Goal: Navigation & Orientation: Find specific page/section

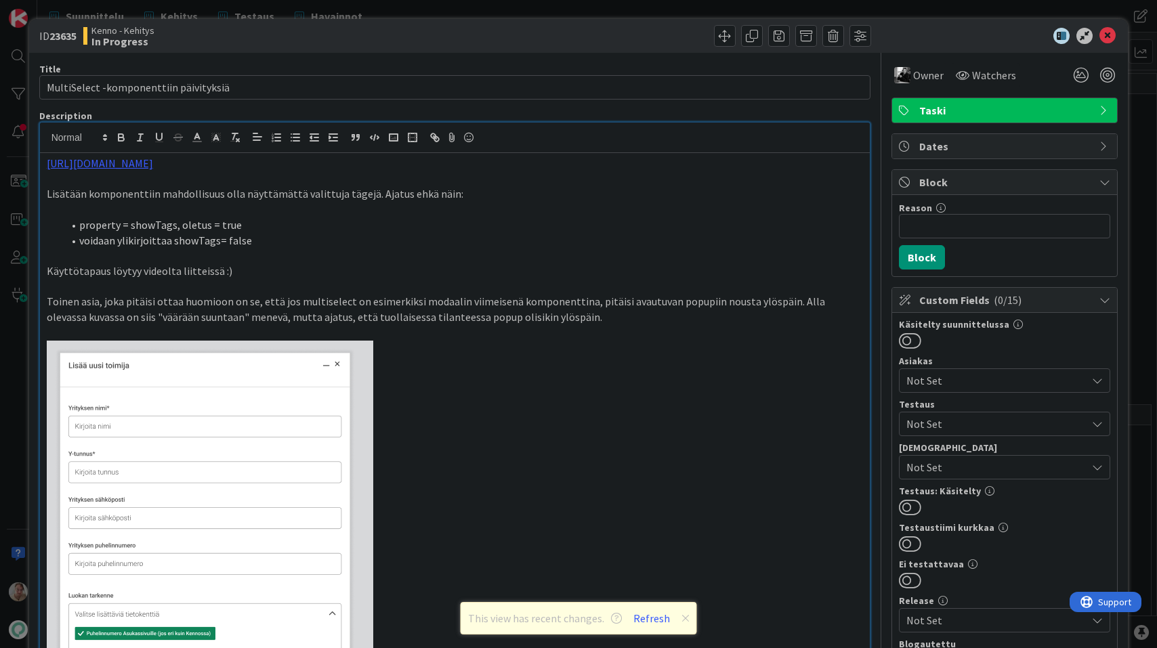
scroll to position [39, 0]
click at [1116, 31] on div at bounding box center [998, 36] width 240 height 16
click at [1107, 35] on icon at bounding box center [1107, 36] width 16 height 16
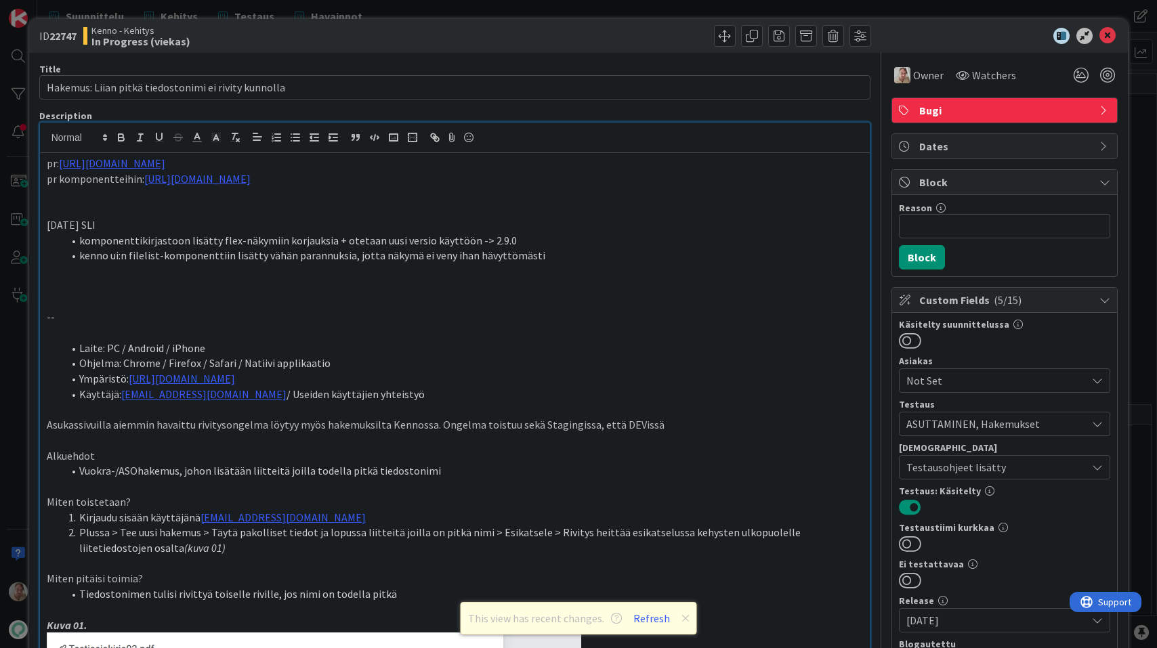
scroll to position [2352, 0]
click at [1106, 36] on icon at bounding box center [1107, 36] width 16 height 16
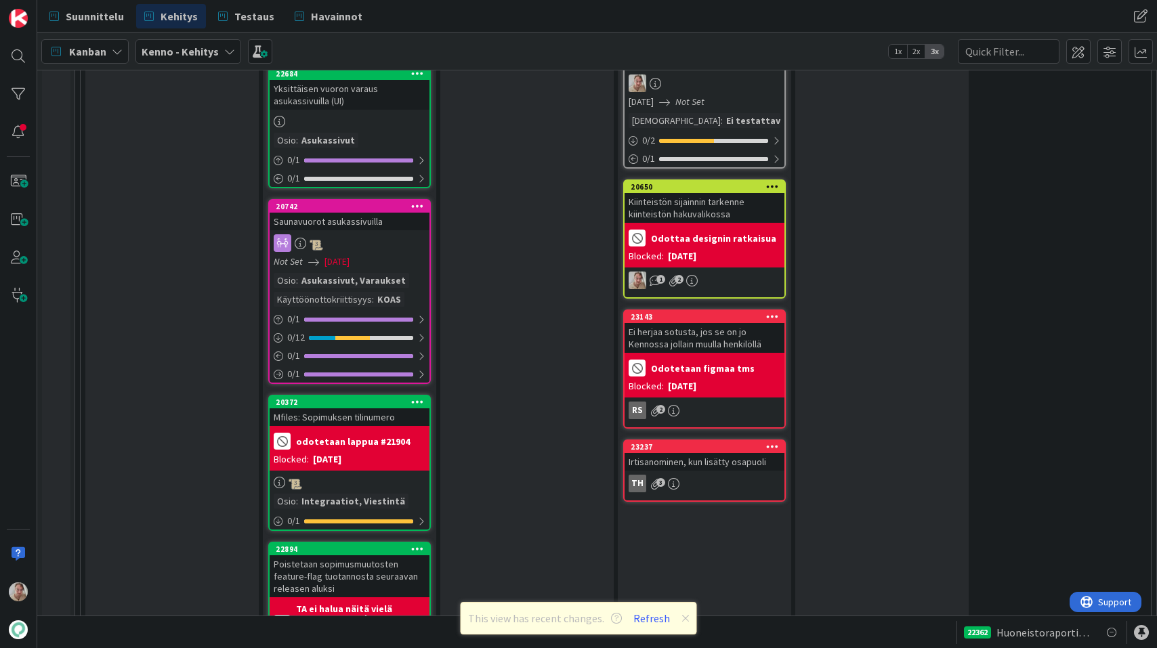
scroll to position [2080, 0]
click at [654, 615] on button "Refresh" at bounding box center [652, 619] width 46 height 18
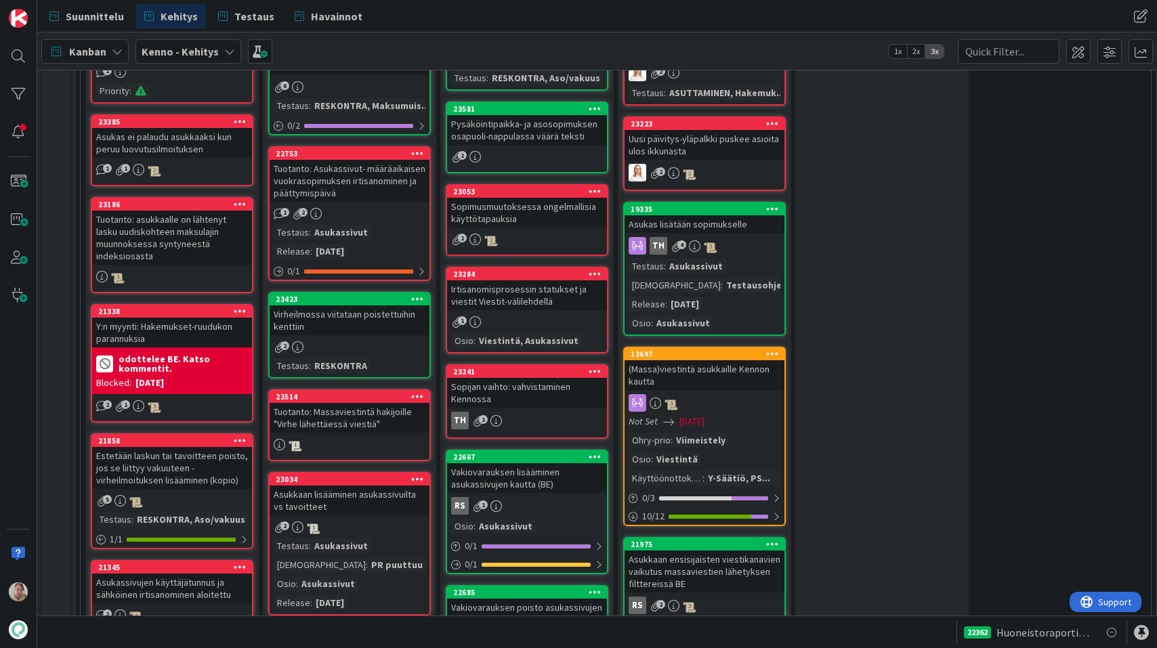
scroll to position [977, 0]
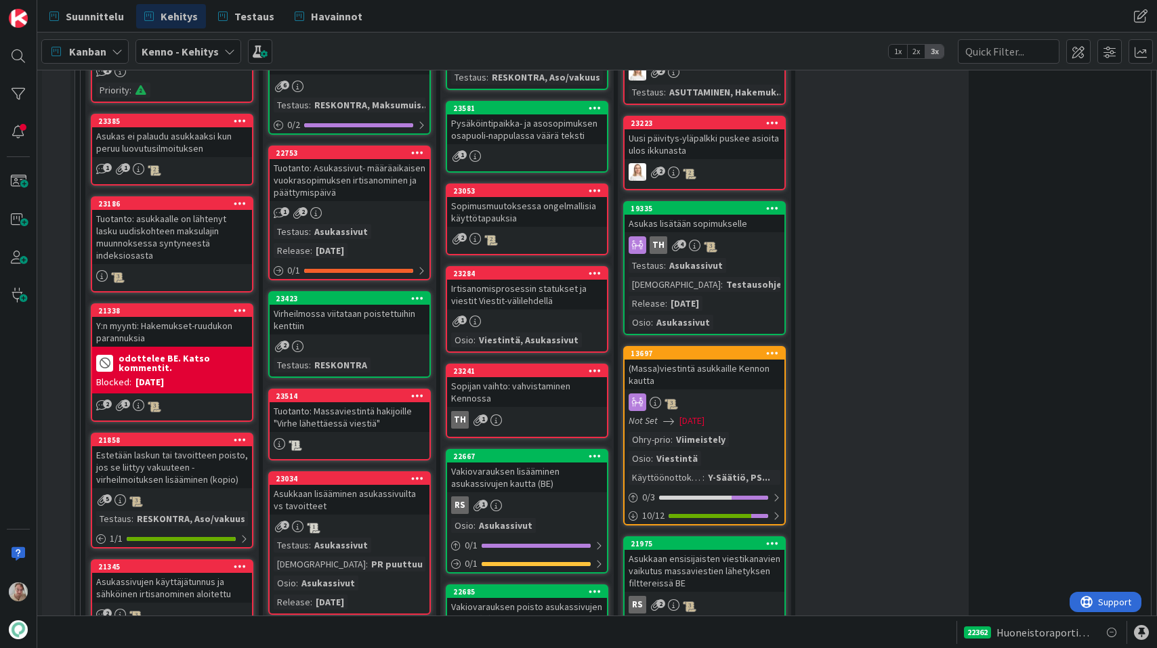
click at [562, 133] on div "Pysäköintipaikka- ja asosopimuksen osapuoli-nappulassa väärä teksti" at bounding box center [527, 129] width 160 height 30
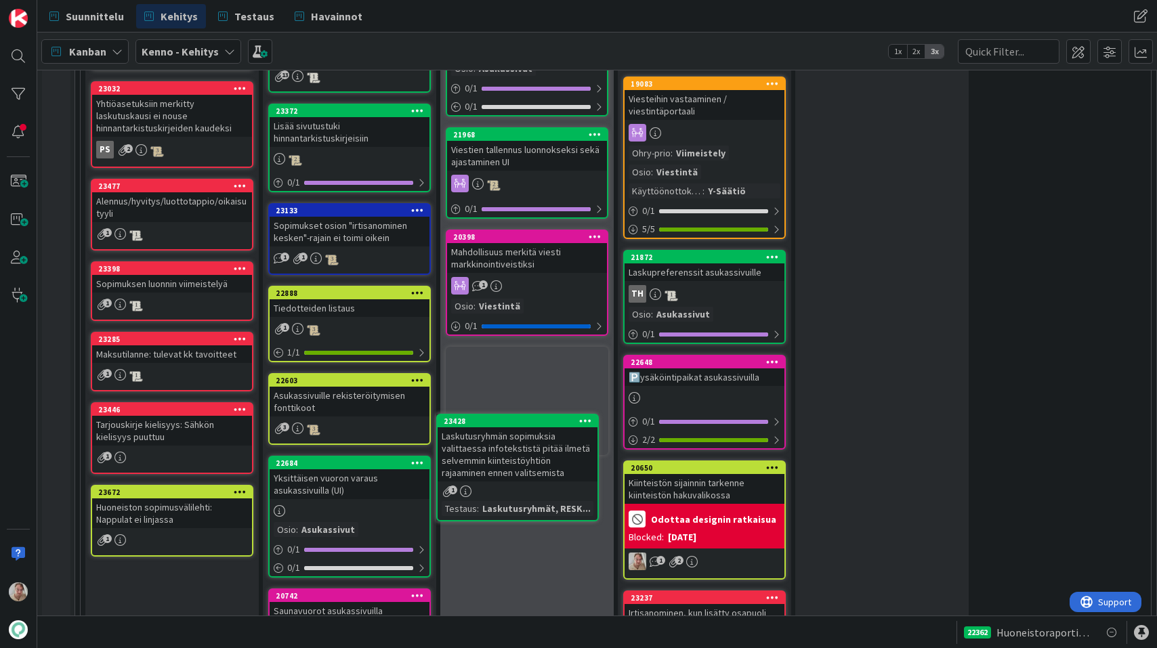
scroll to position [1572, 0]
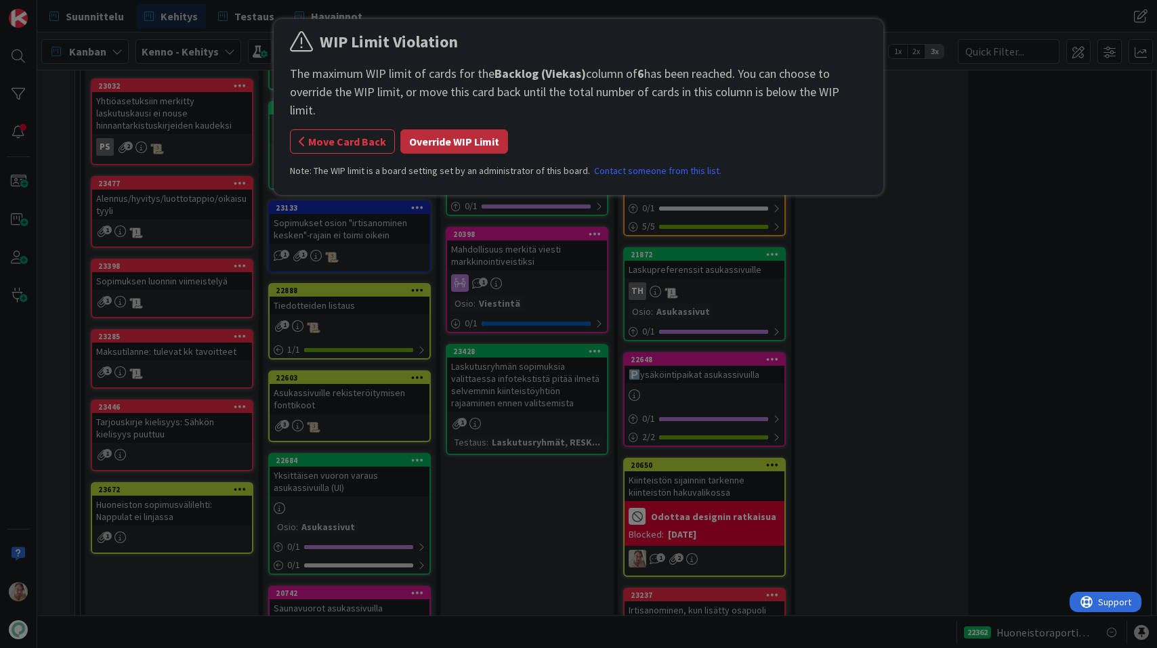
click at [490, 135] on button "Override WIP Limit" at bounding box center [454, 141] width 108 height 24
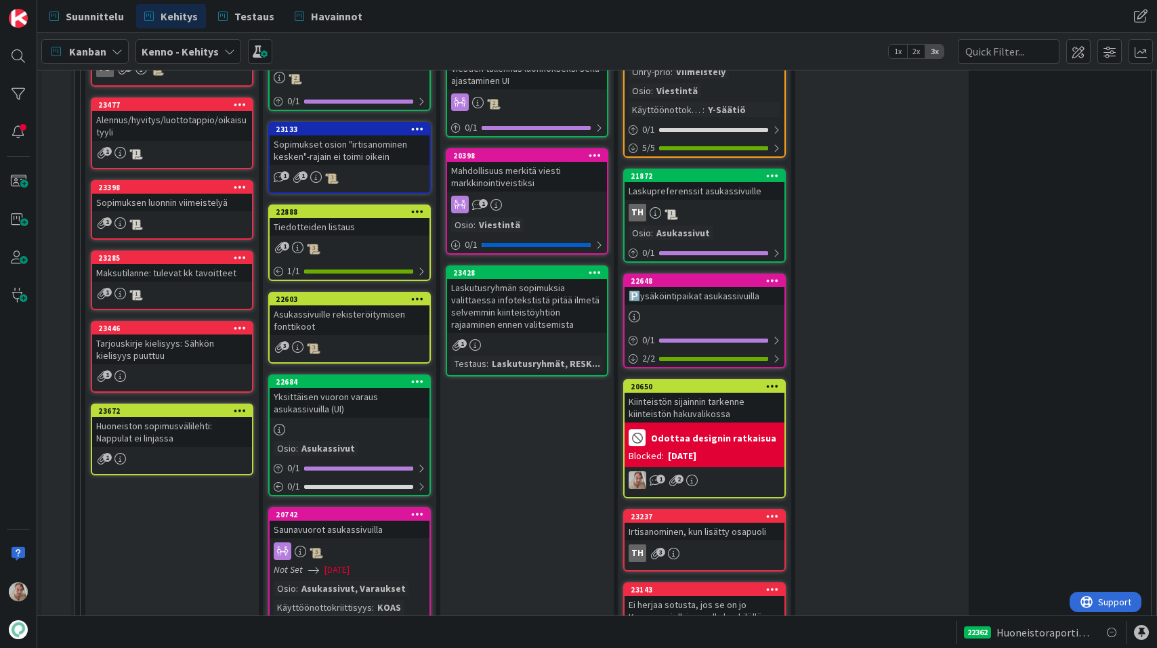
scroll to position [1651, 0]
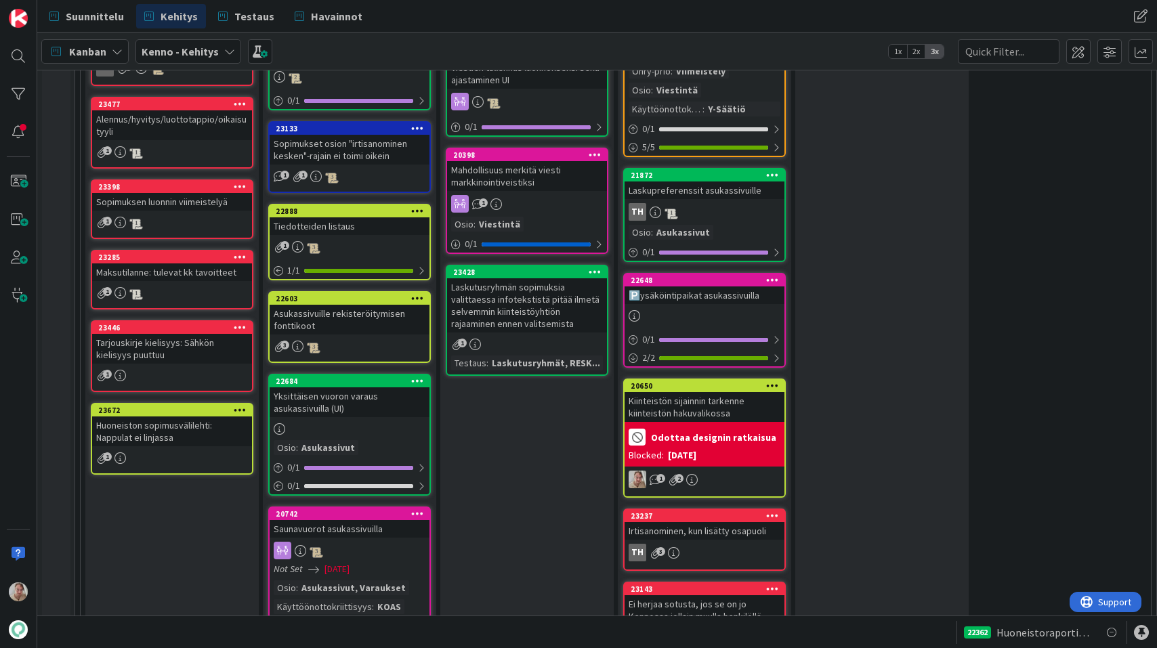
click at [368, 143] on div "Sopimukset osion "irtisanominen kesken"-rajain ei toimi oikein" at bounding box center [350, 150] width 160 height 30
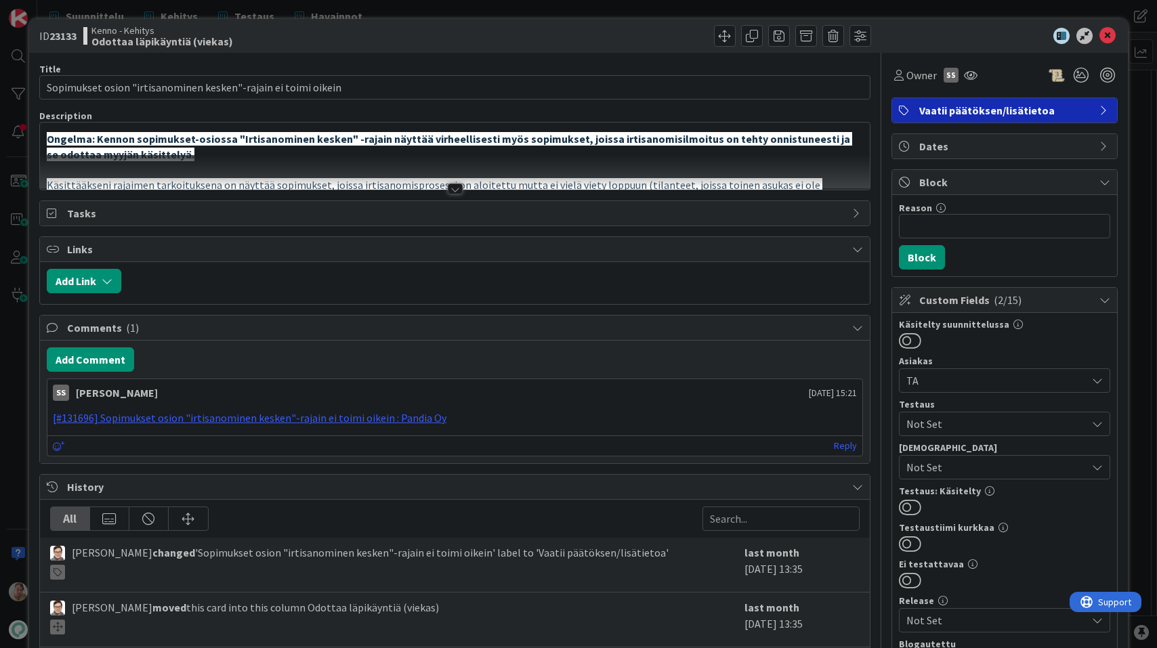
click at [364, 147] on p "Ongelma: Kennon sopimukset-osiossa "Irtisanominen kesken" -rajain näyttää virhe…" at bounding box center [455, 146] width 817 height 30
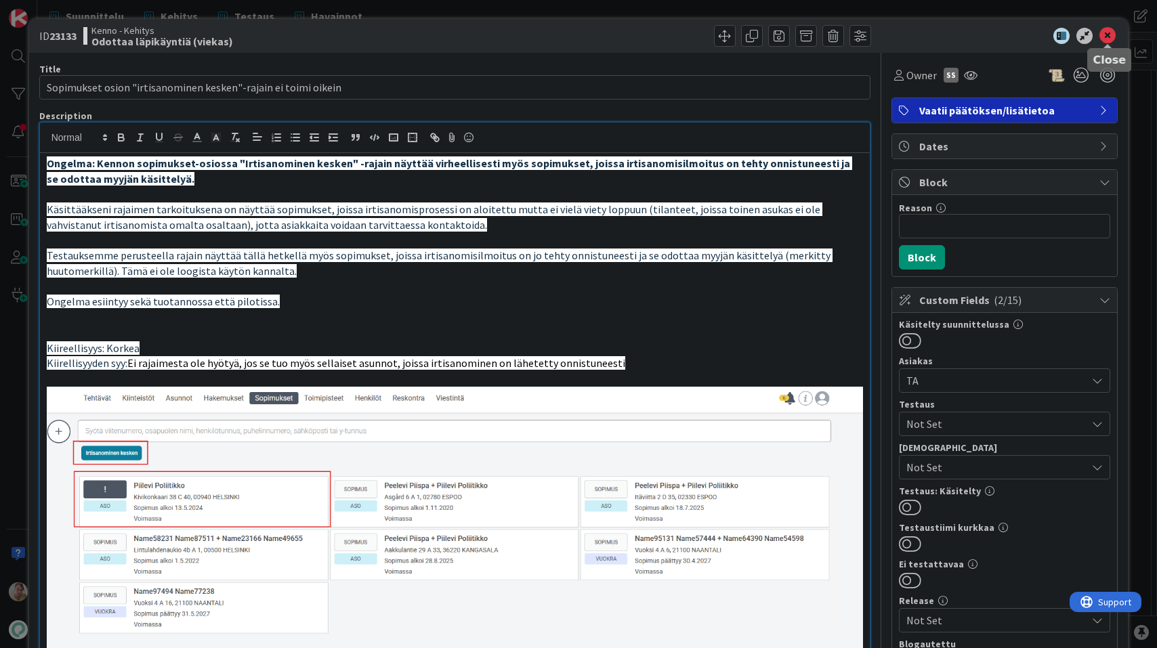
click at [1108, 35] on icon at bounding box center [1107, 36] width 16 height 16
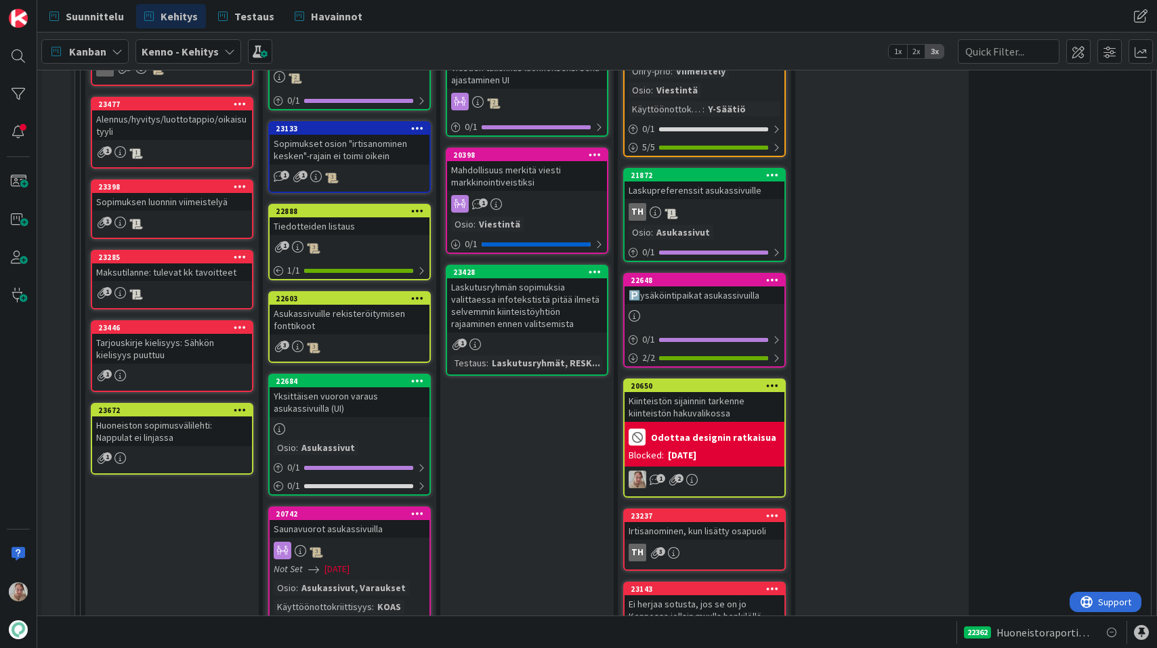
click at [377, 232] on div "Tiedotteiden listaus" at bounding box center [350, 226] width 160 height 18
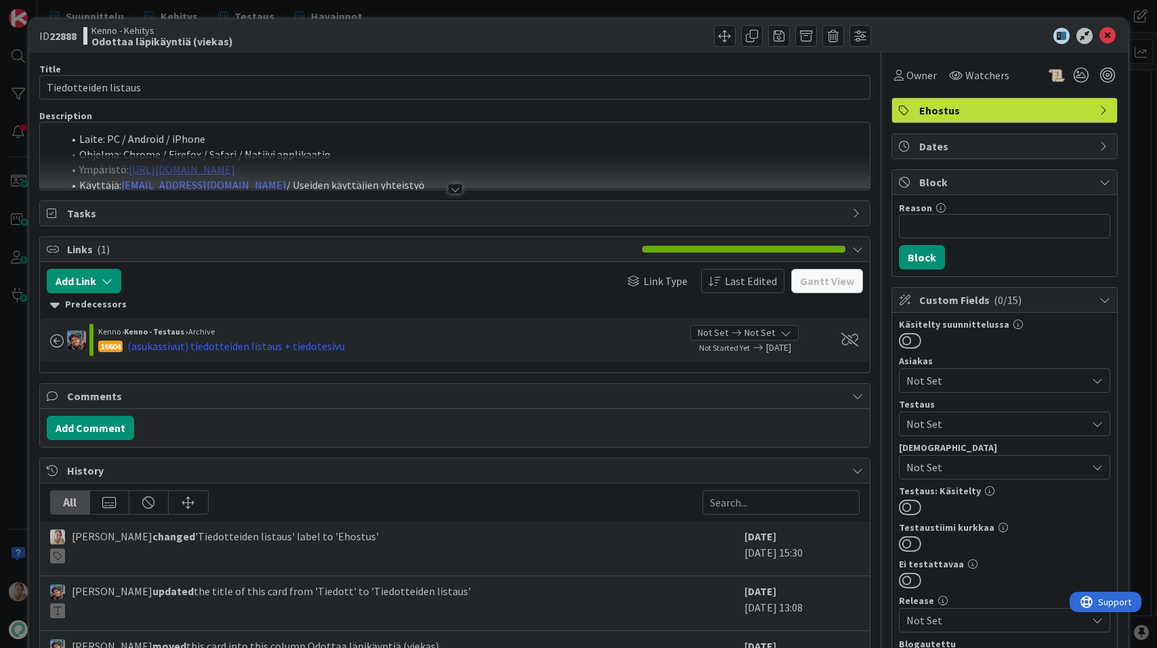
click at [375, 175] on div at bounding box center [455, 172] width 830 height 35
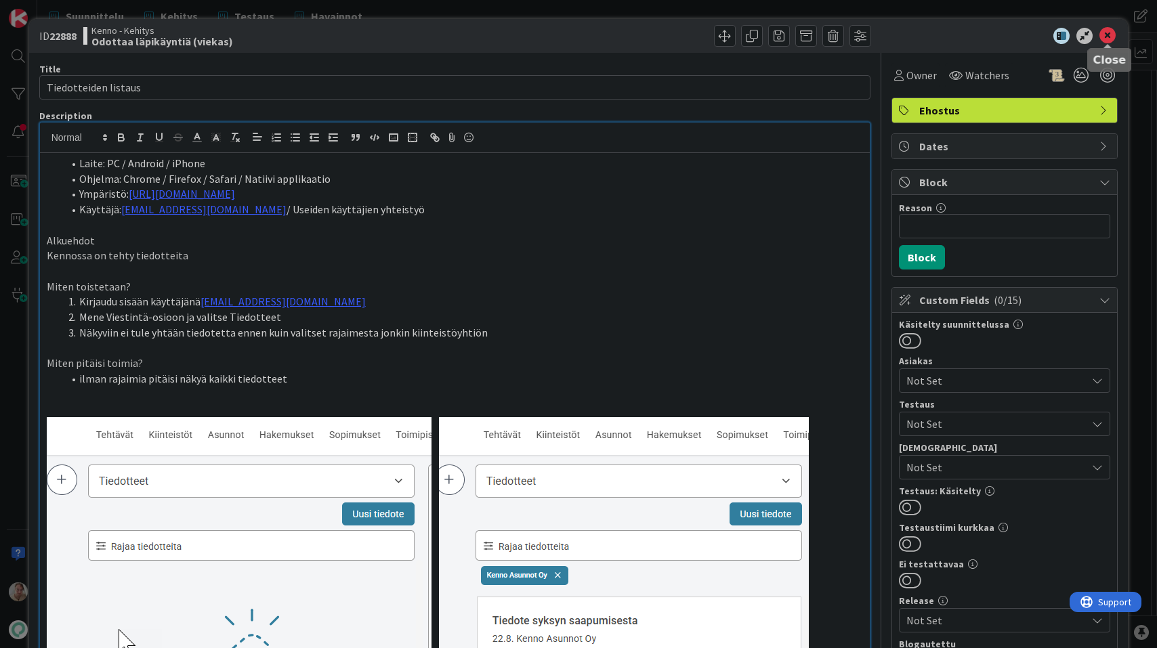
click at [1111, 33] on icon at bounding box center [1107, 36] width 16 height 16
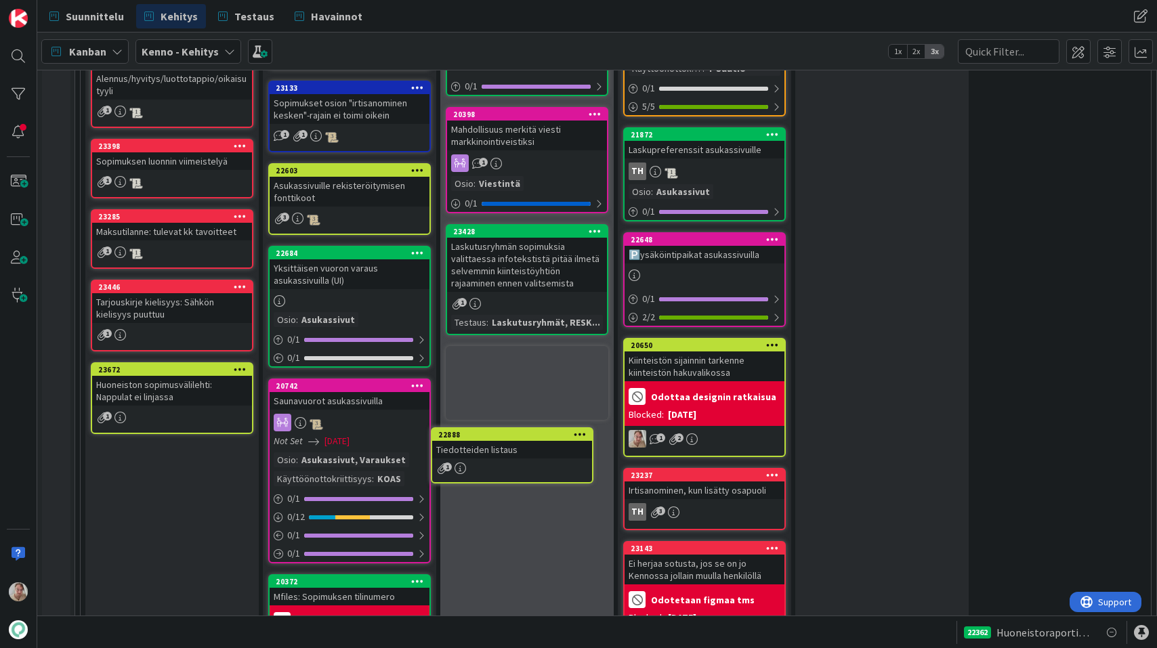
scroll to position [1692, 0]
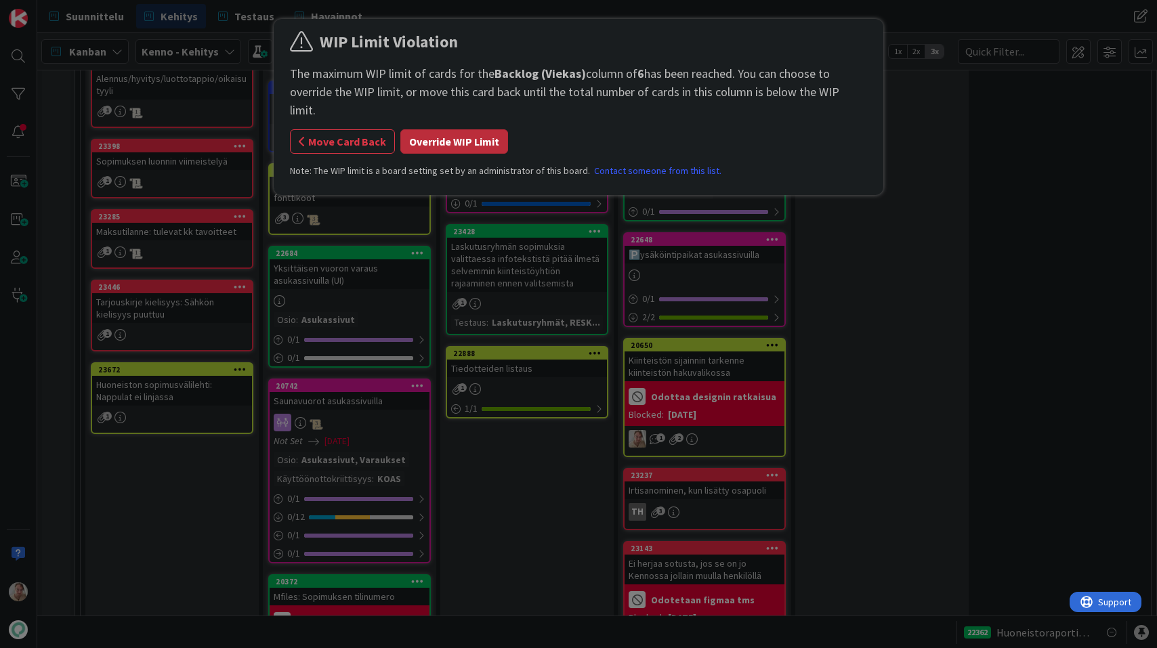
click at [467, 129] on button "Override WIP Limit" at bounding box center [454, 141] width 108 height 24
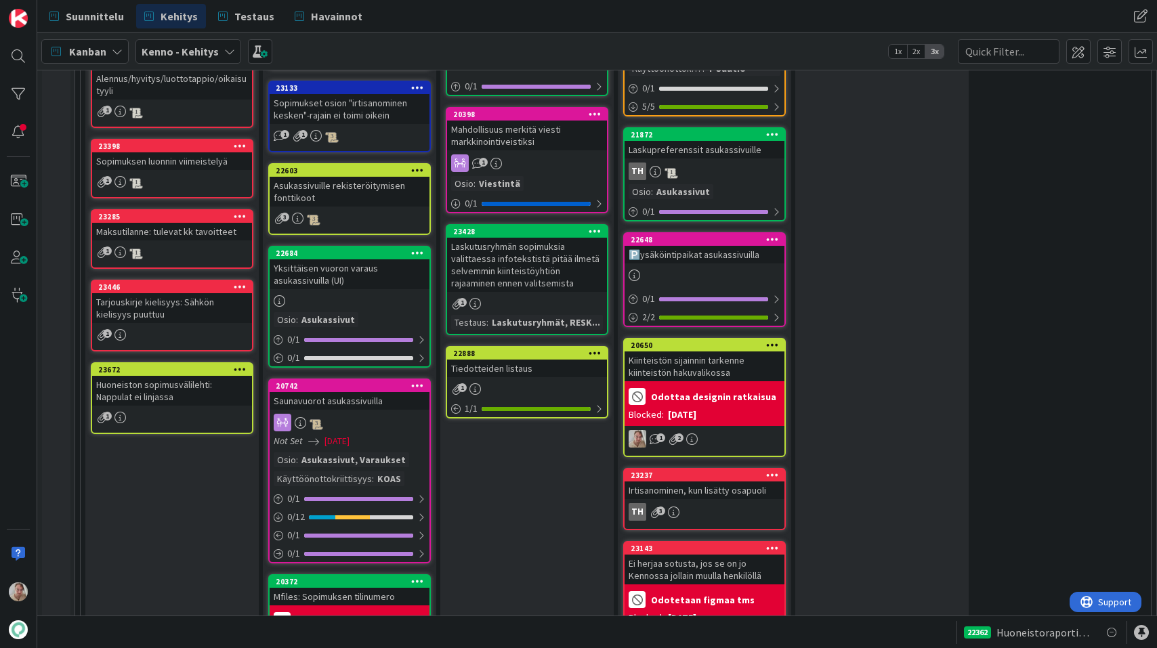
click at [354, 190] on div "Asukassivuille rekisteröitymisen fonttikoot" at bounding box center [350, 192] width 160 height 30
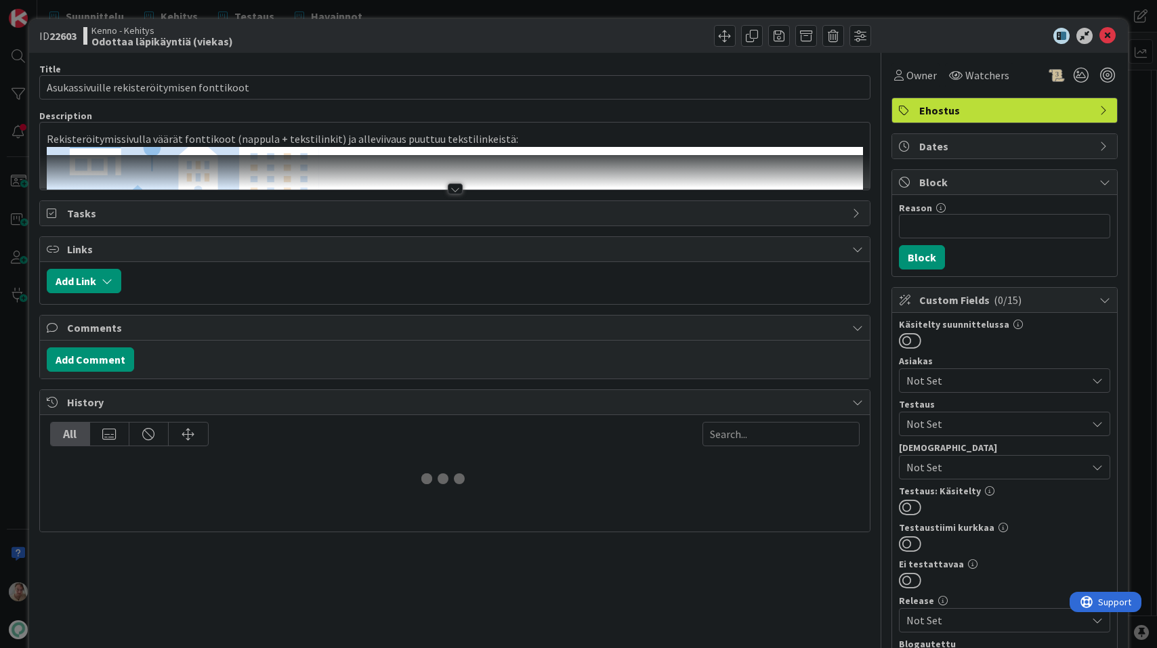
click at [367, 179] on div at bounding box center [455, 172] width 830 height 35
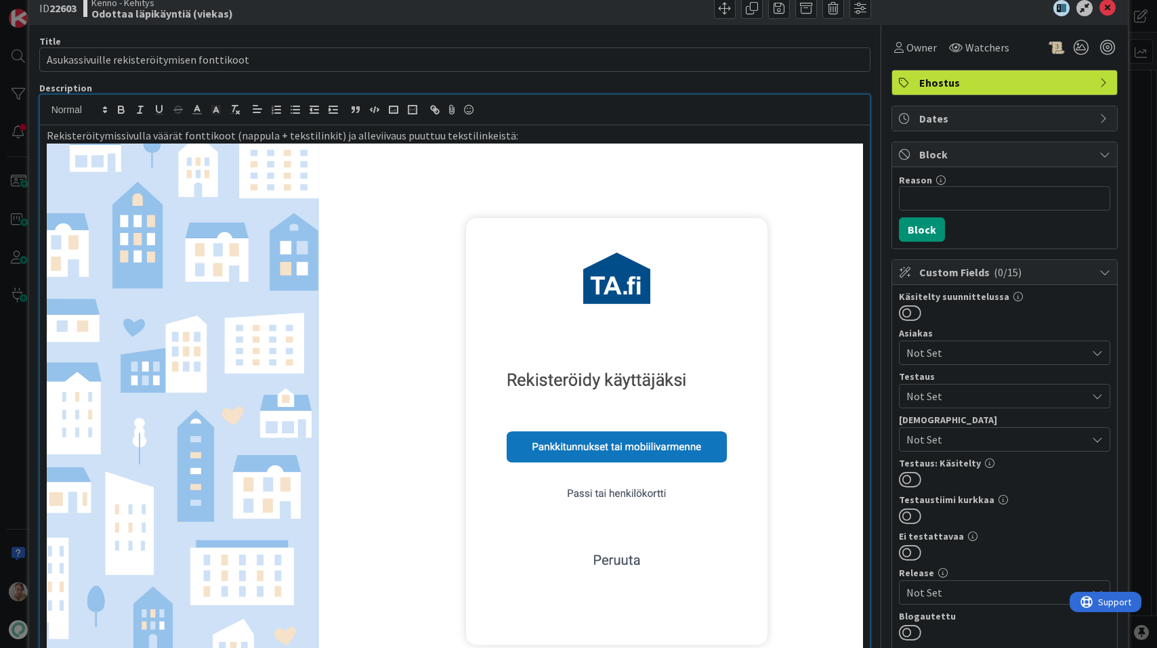
scroll to position [26, 0]
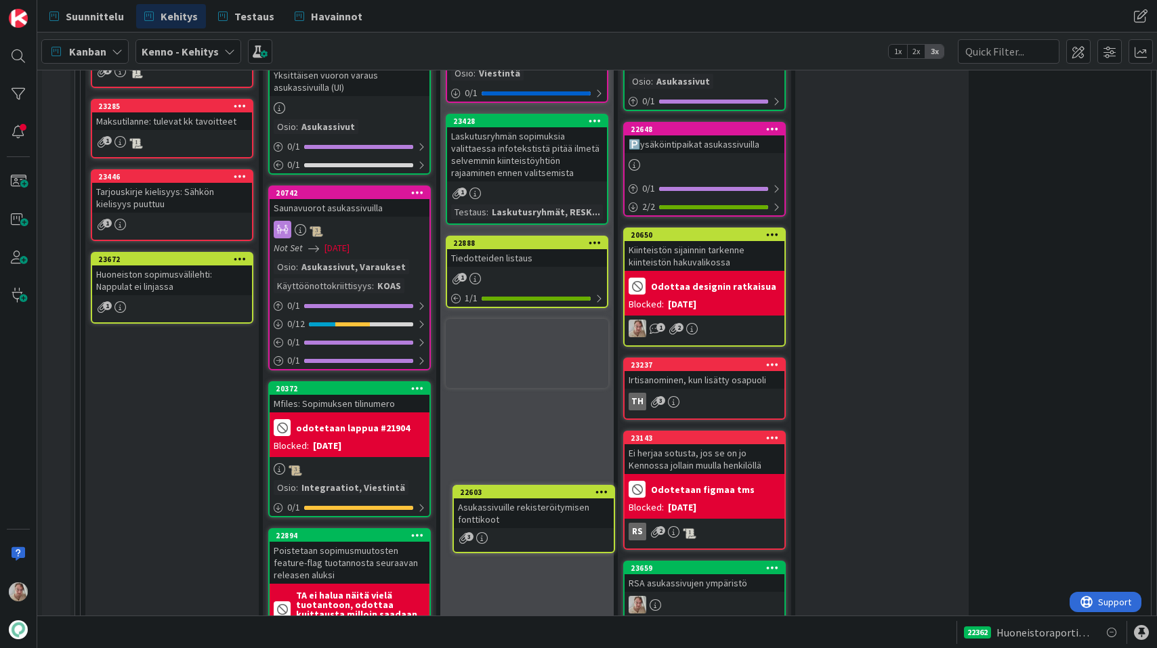
scroll to position [1811, 0]
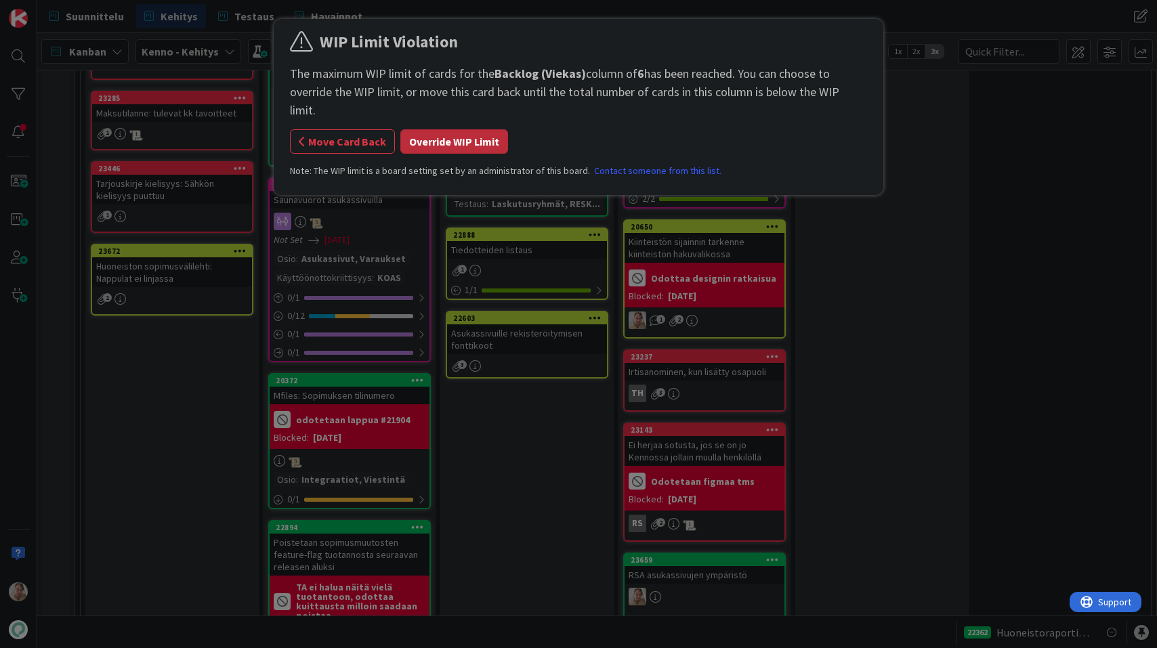
click at [471, 129] on button "Override WIP Limit" at bounding box center [454, 141] width 108 height 24
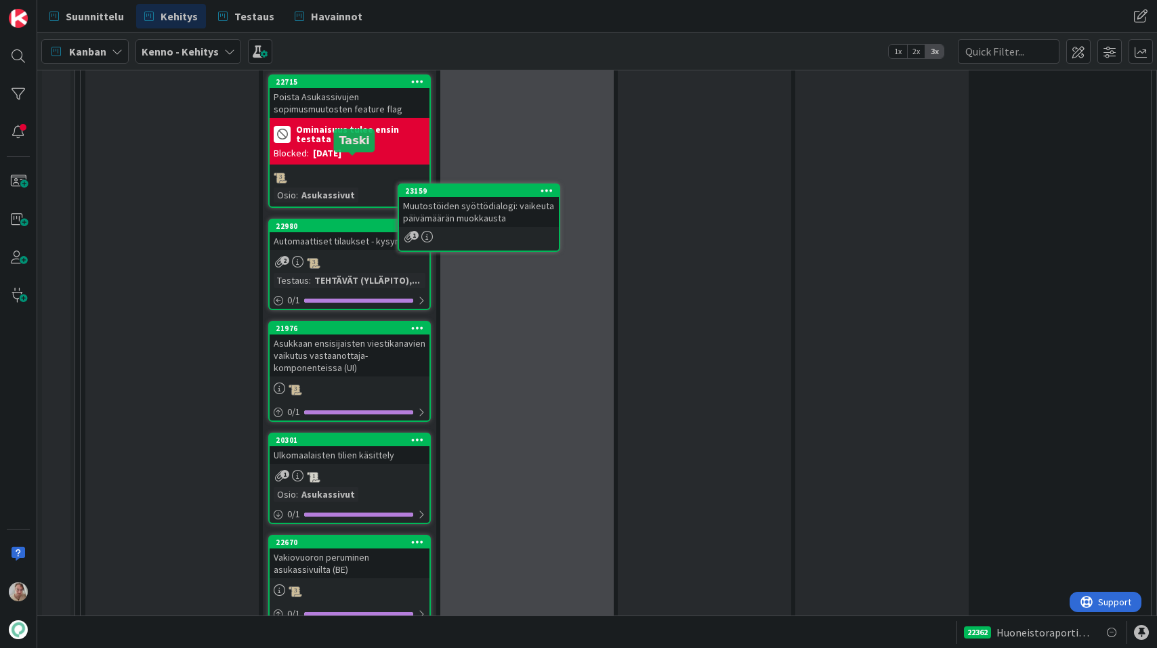
scroll to position [4917, 0]
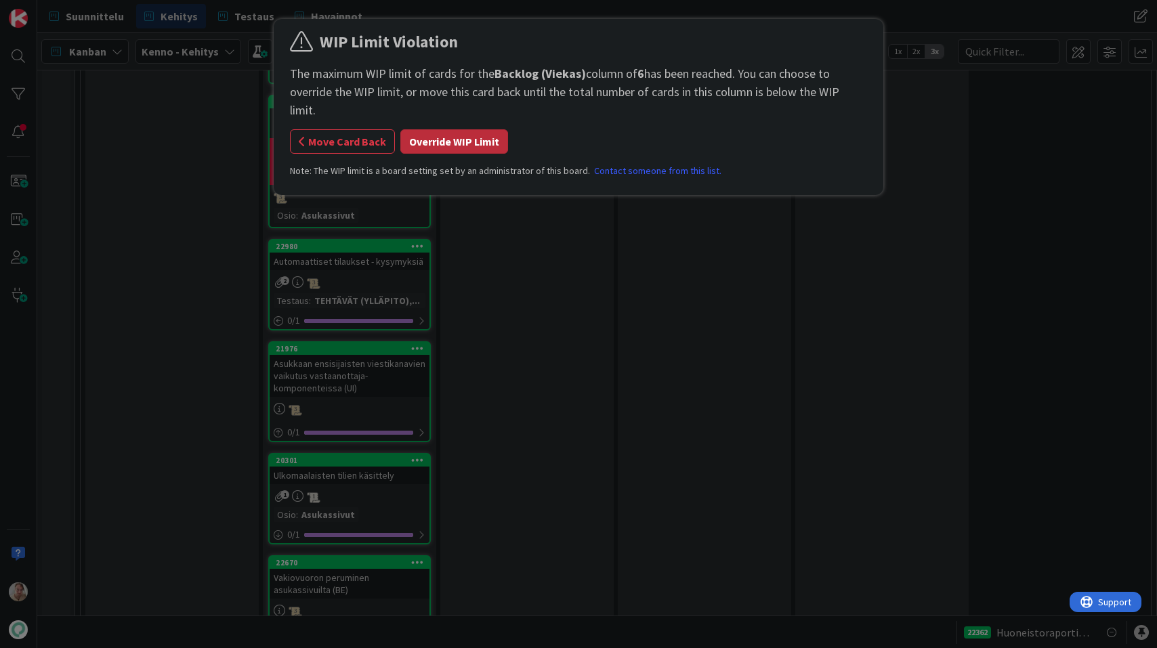
click at [467, 129] on button "Override WIP Limit" at bounding box center [454, 141] width 108 height 24
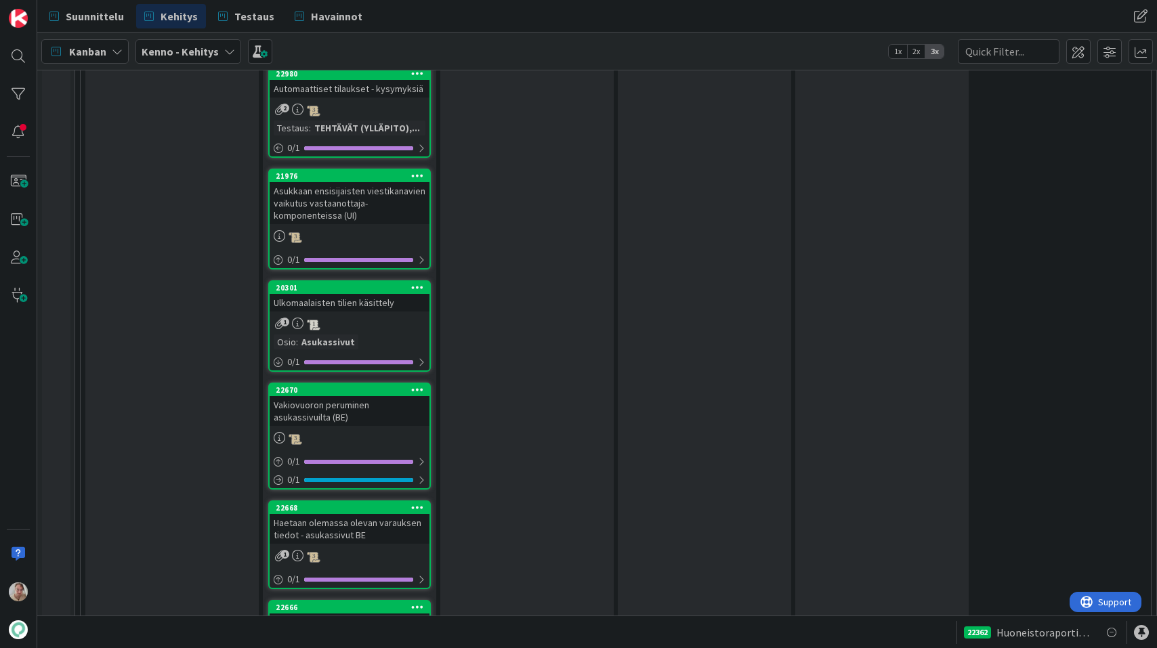
scroll to position [5094, 0]
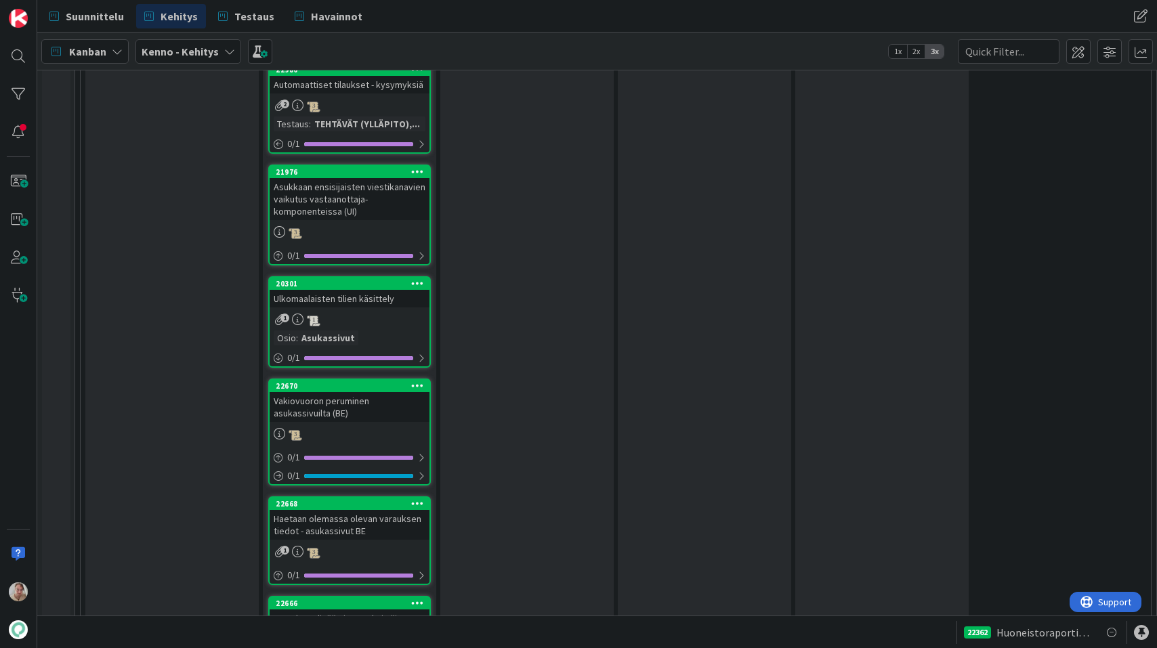
click at [366, 178] on div "Asukkaan ensisijaisten viestikanavien vaikutus vastaanottaja-komponenteissa (UI)" at bounding box center [350, 199] width 160 height 42
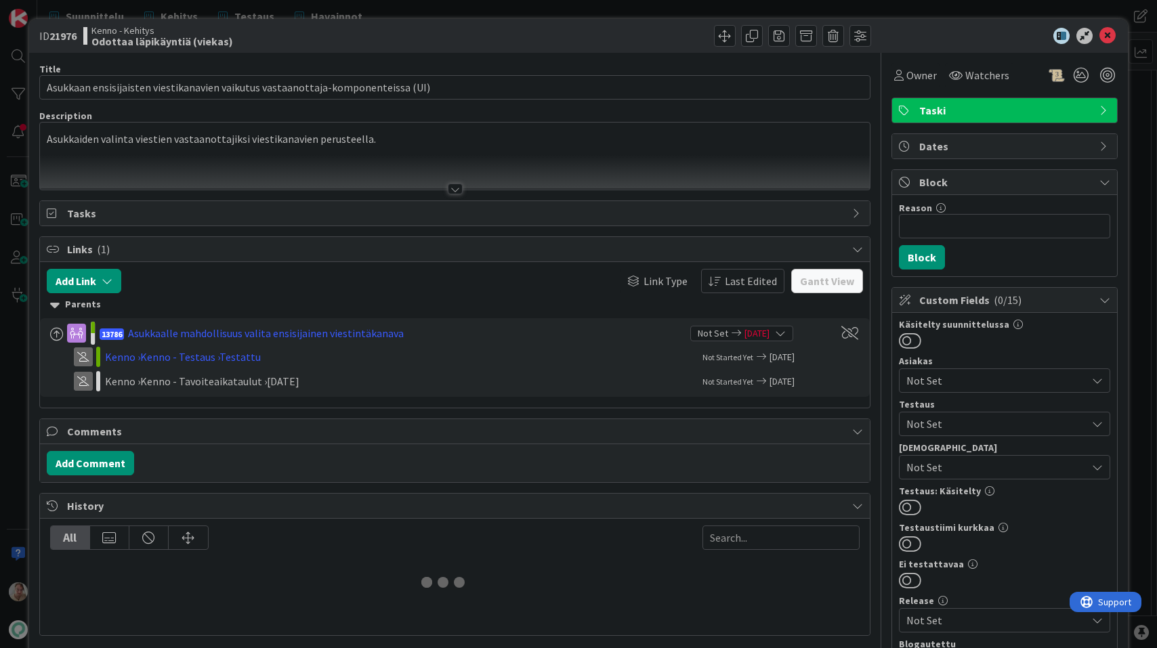
click at [383, 144] on p "Asukkaiden valinta viestien vastaanottajiksi viestikanavien perusteella." at bounding box center [455, 139] width 817 height 16
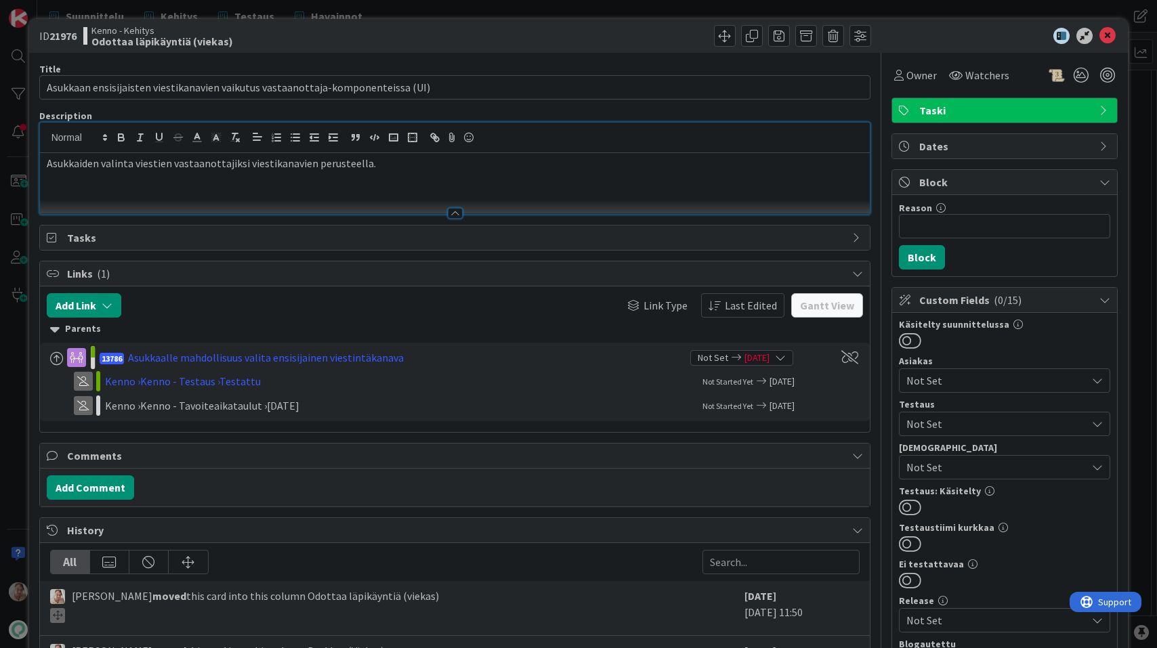
click at [390, 183] on div "Asukkaiden valinta viestien vastaanottajiksi viestikanavien perusteella." at bounding box center [455, 183] width 830 height 61
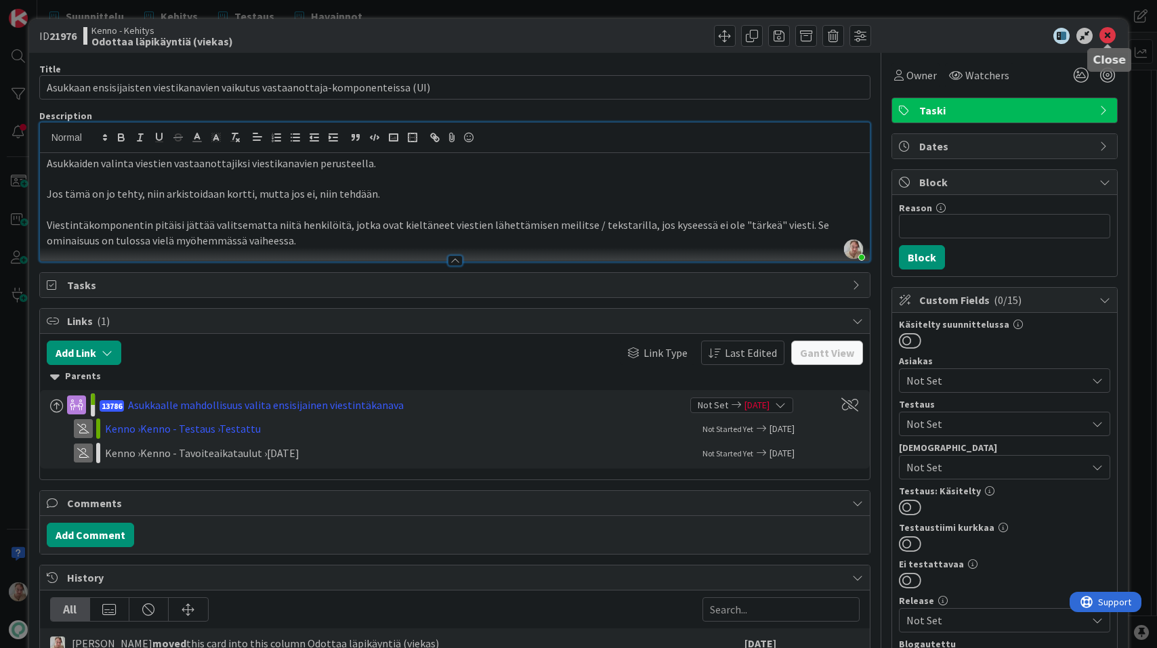
click at [1103, 34] on icon at bounding box center [1107, 36] width 16 height 16
